Goal: Information Seeking & Learning: Find contact information

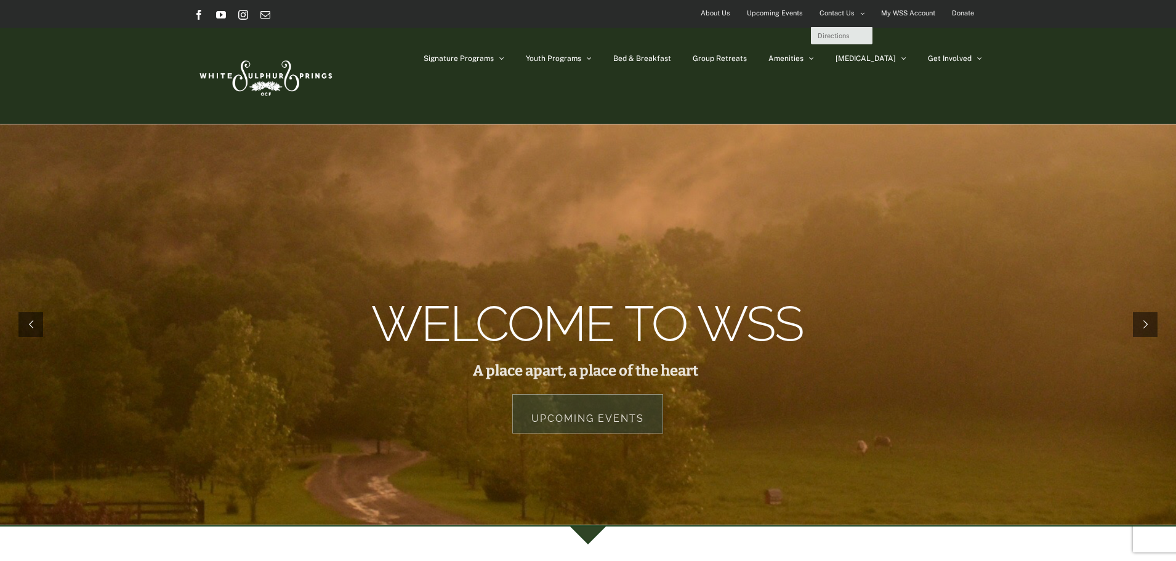
click at [840, 3] on link "Contact Us" at bounding box center [841, 13] width 61 height 27
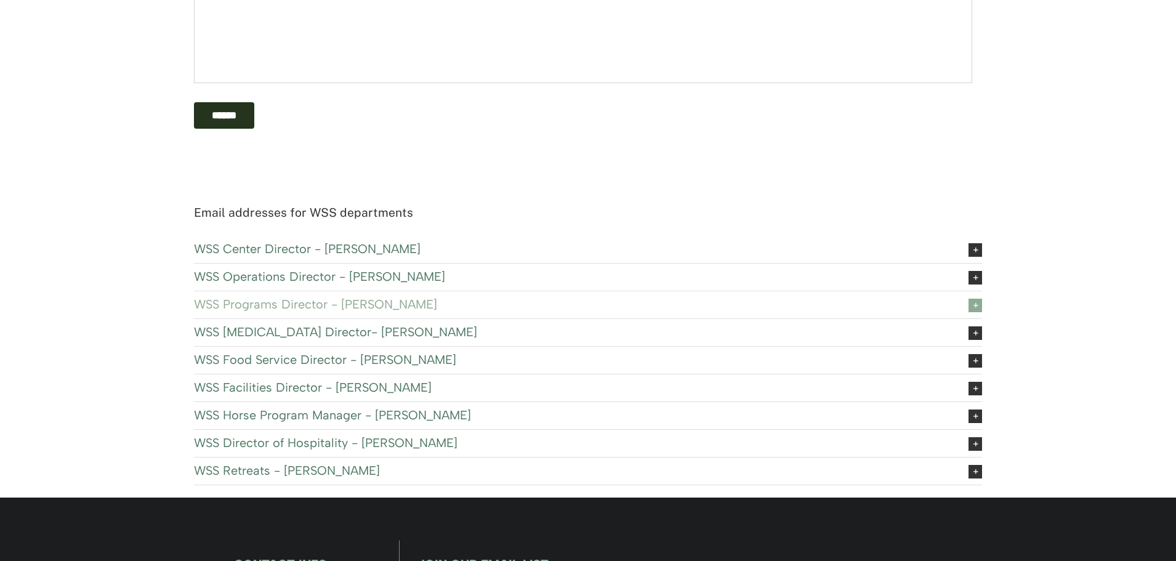
scroll to position [677, 0]
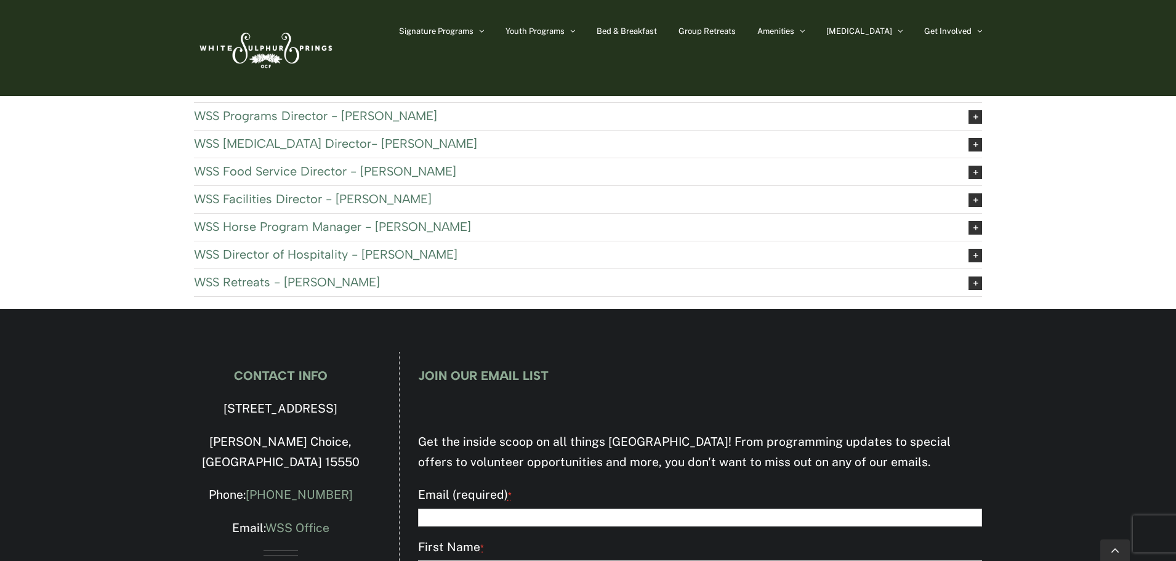
click at [345, 158] on link "WSS Food Service Director - [PERSON_NAME]" at bounding box center [588, 171] width 788 height 27
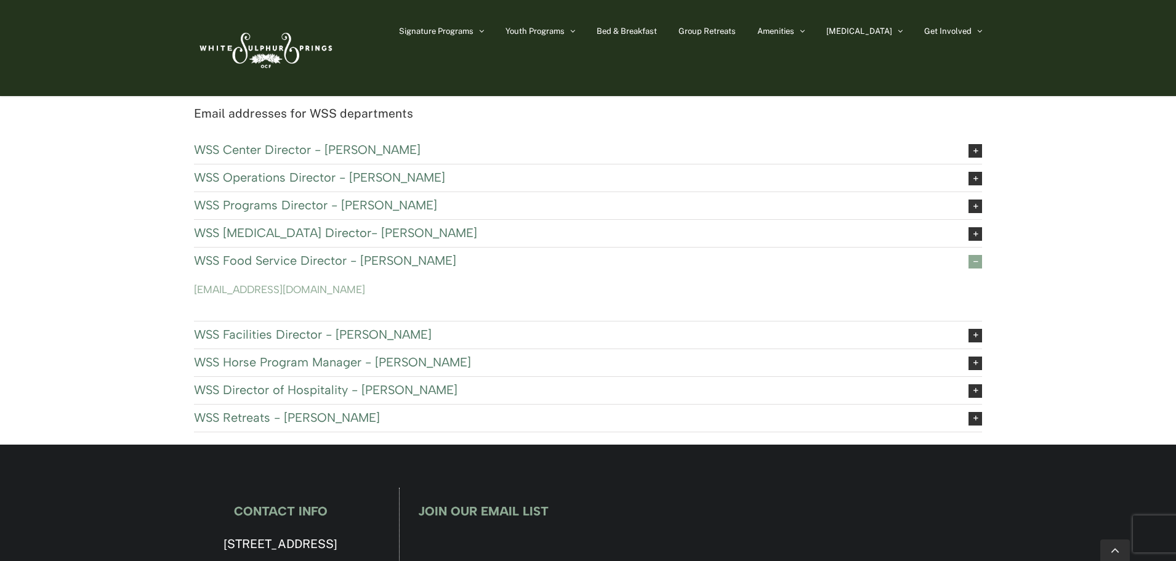
scroll to position [431, 0]
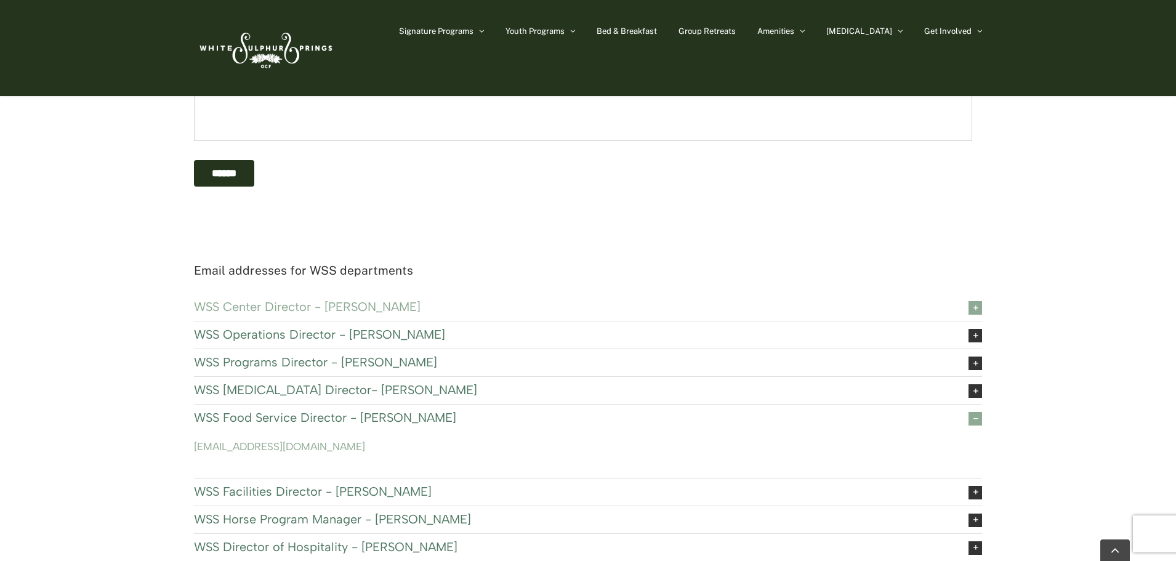
click at [353, 300] on span "WSS Center Director - [PERSON_NAME]" at bounding box center [571, 307] width 755 height 14
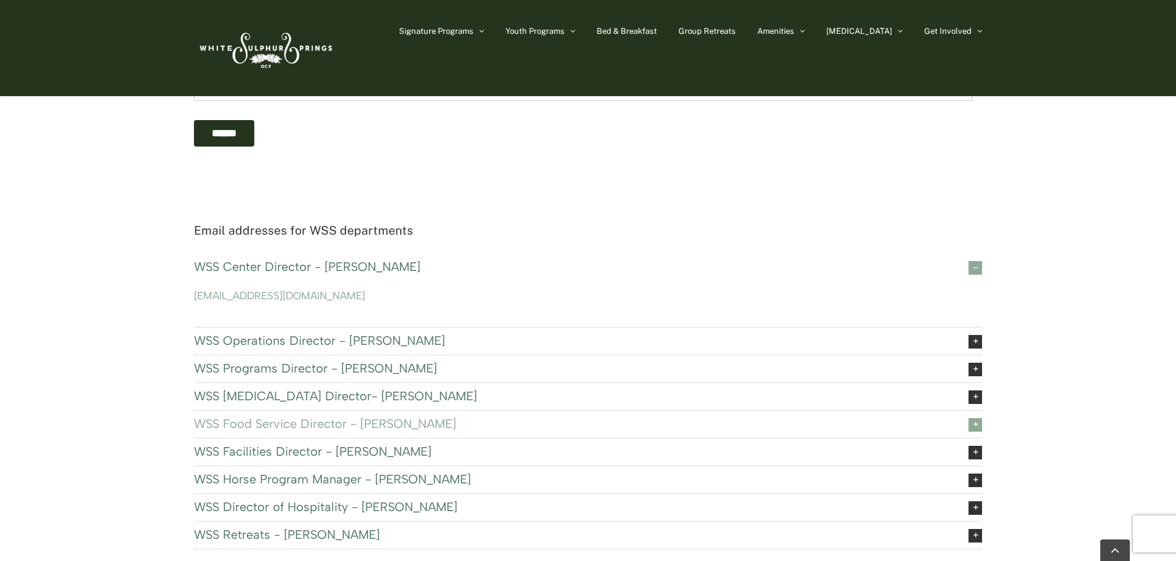
scroll to position [493, 0]
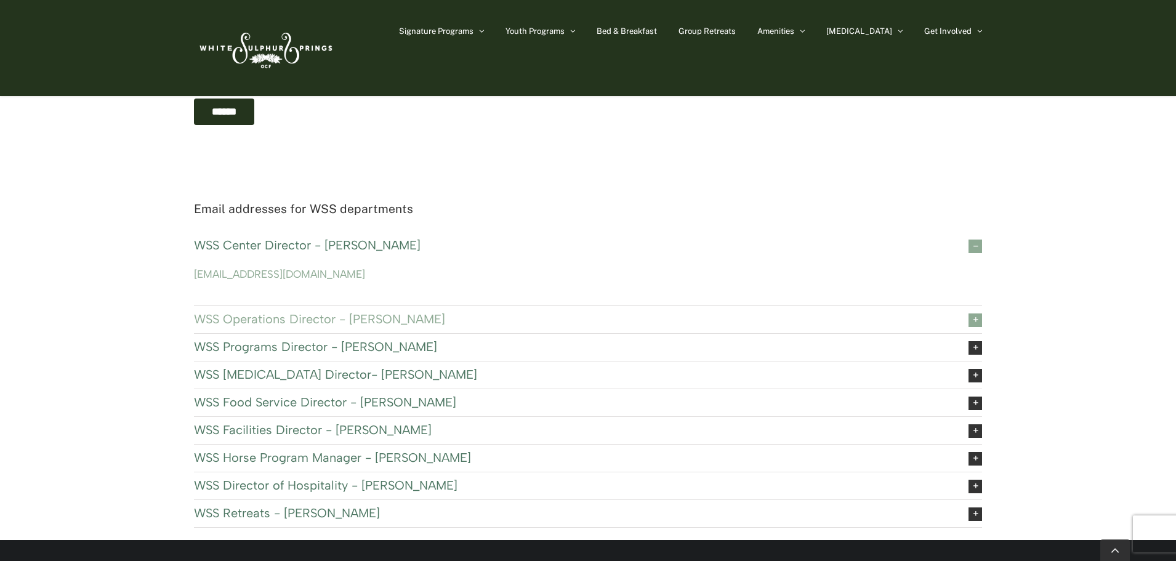
click at [390, 320] on span "WSS Operations Director - [PERSON_NAME]" at bounding box center [571, 319] width 755 height 14
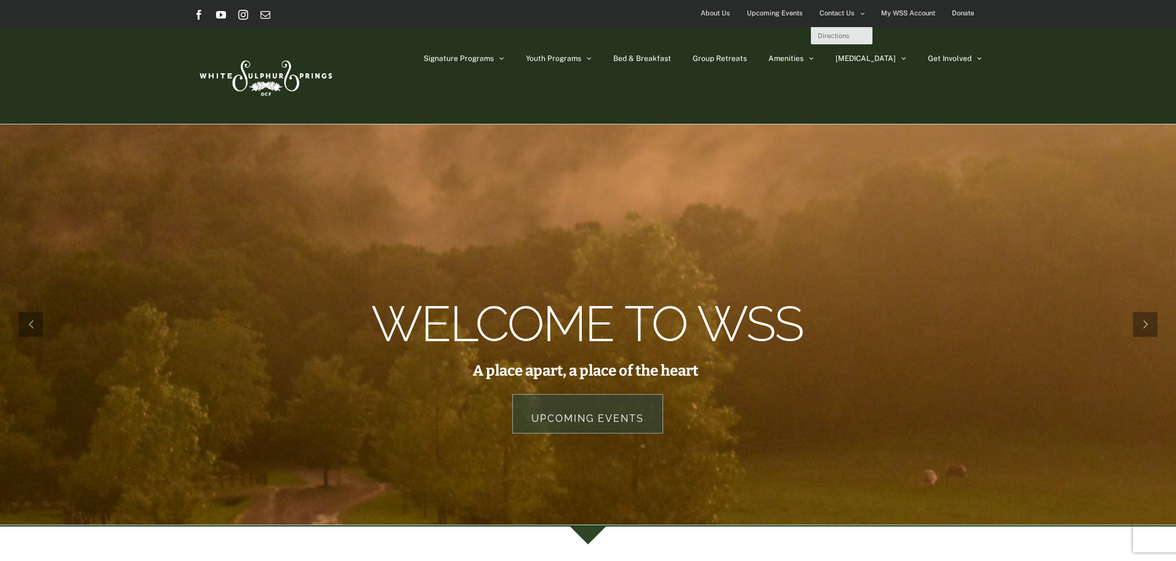
click at [842, 9] on span "Contact Us" at bounding box center [836, 13] width 35 height 18
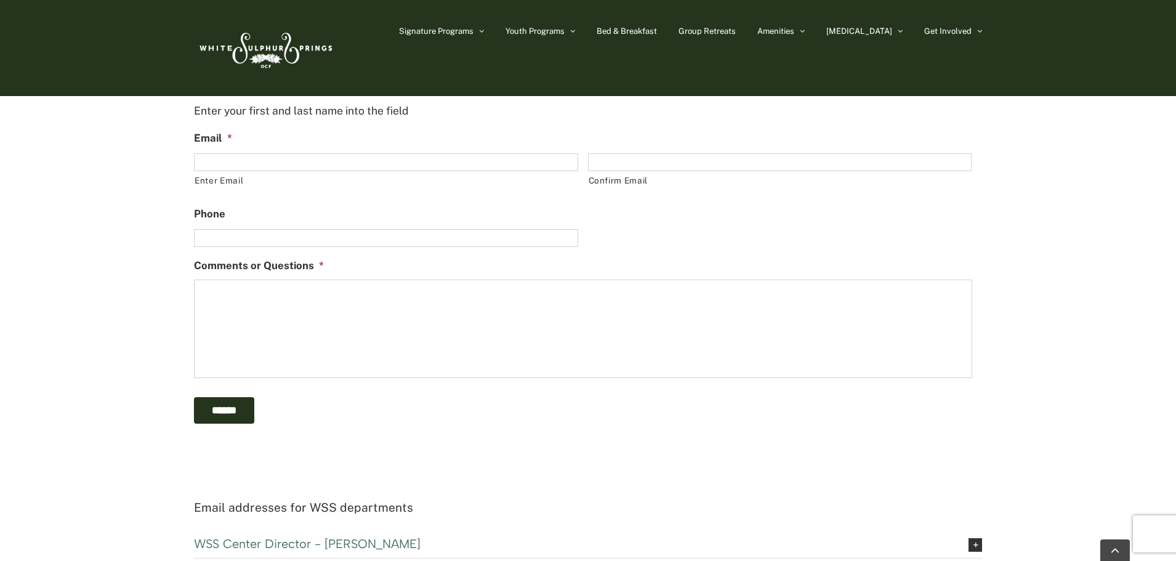
scroll to position [369, 0]
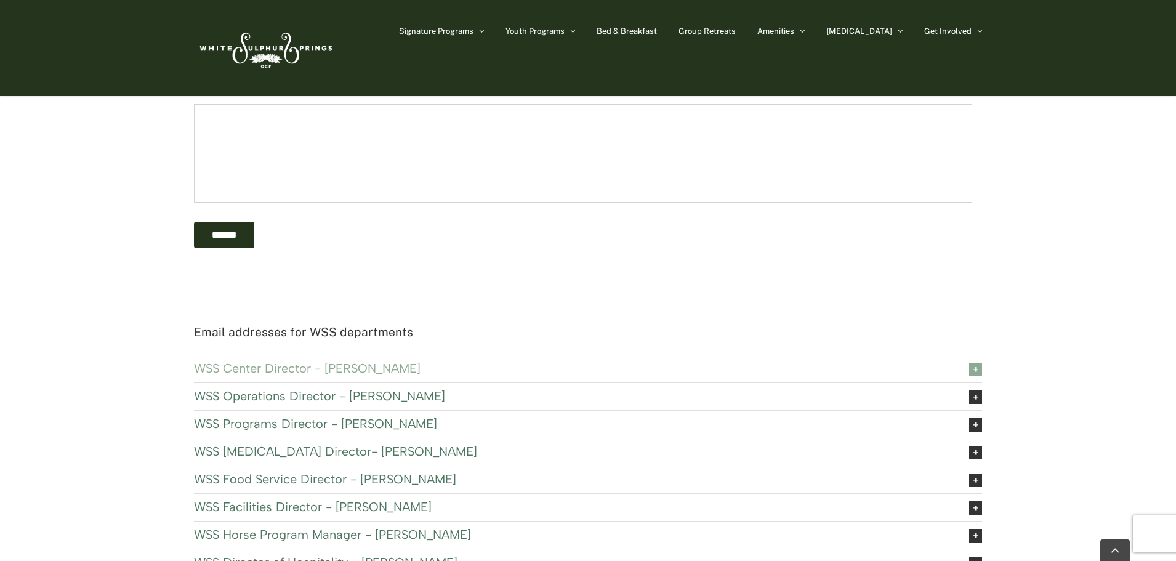
click at [289, 362] on span "WSS Center Director - [PERSON_NAME]" at bounding box center [571, 368] width 755 height 14
